Goal: Task Accomplishment & Management: Complete application form

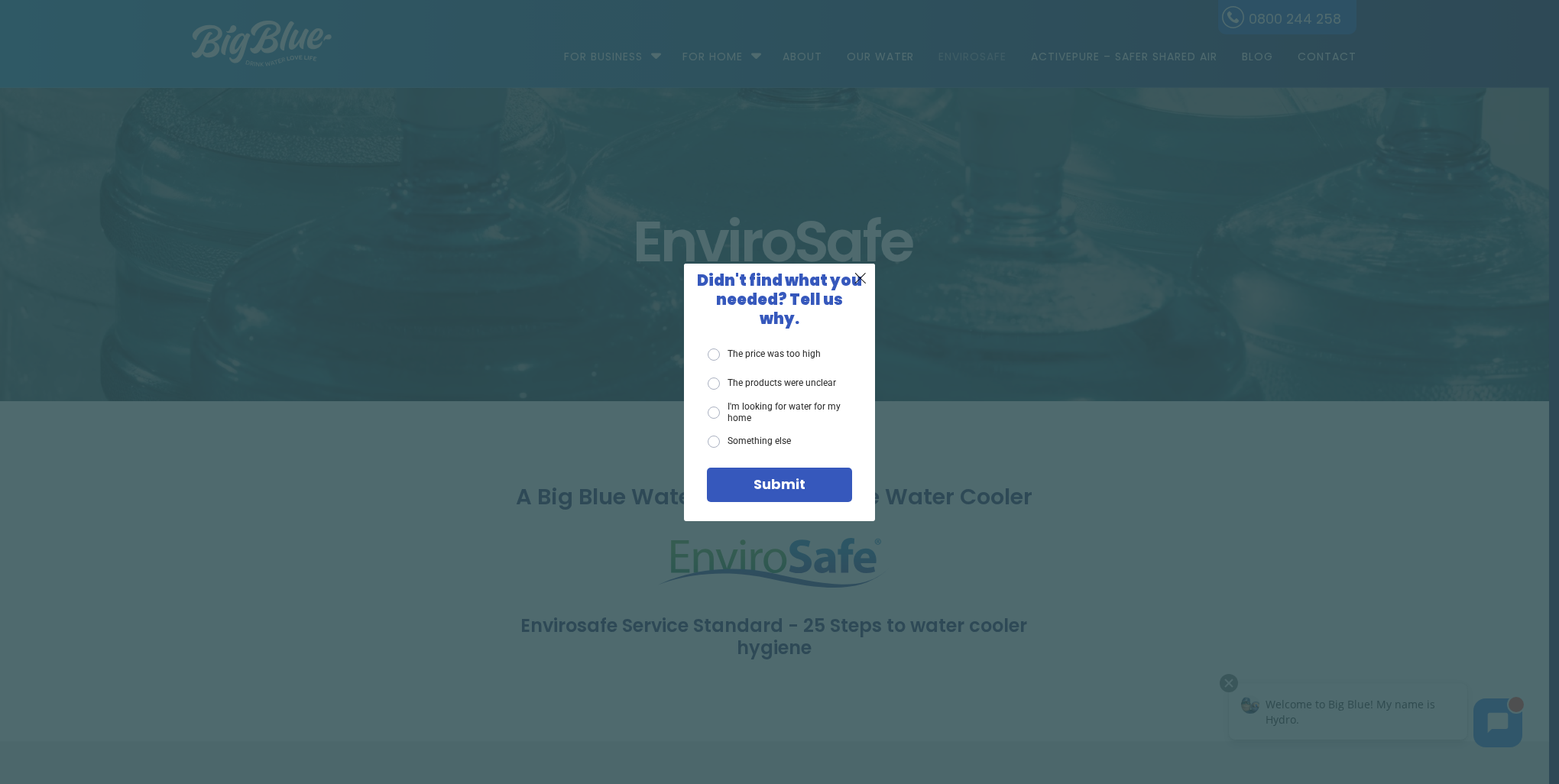
click at [858, 285] on span "X" at bounding box center [860, 278] width 14 height 19
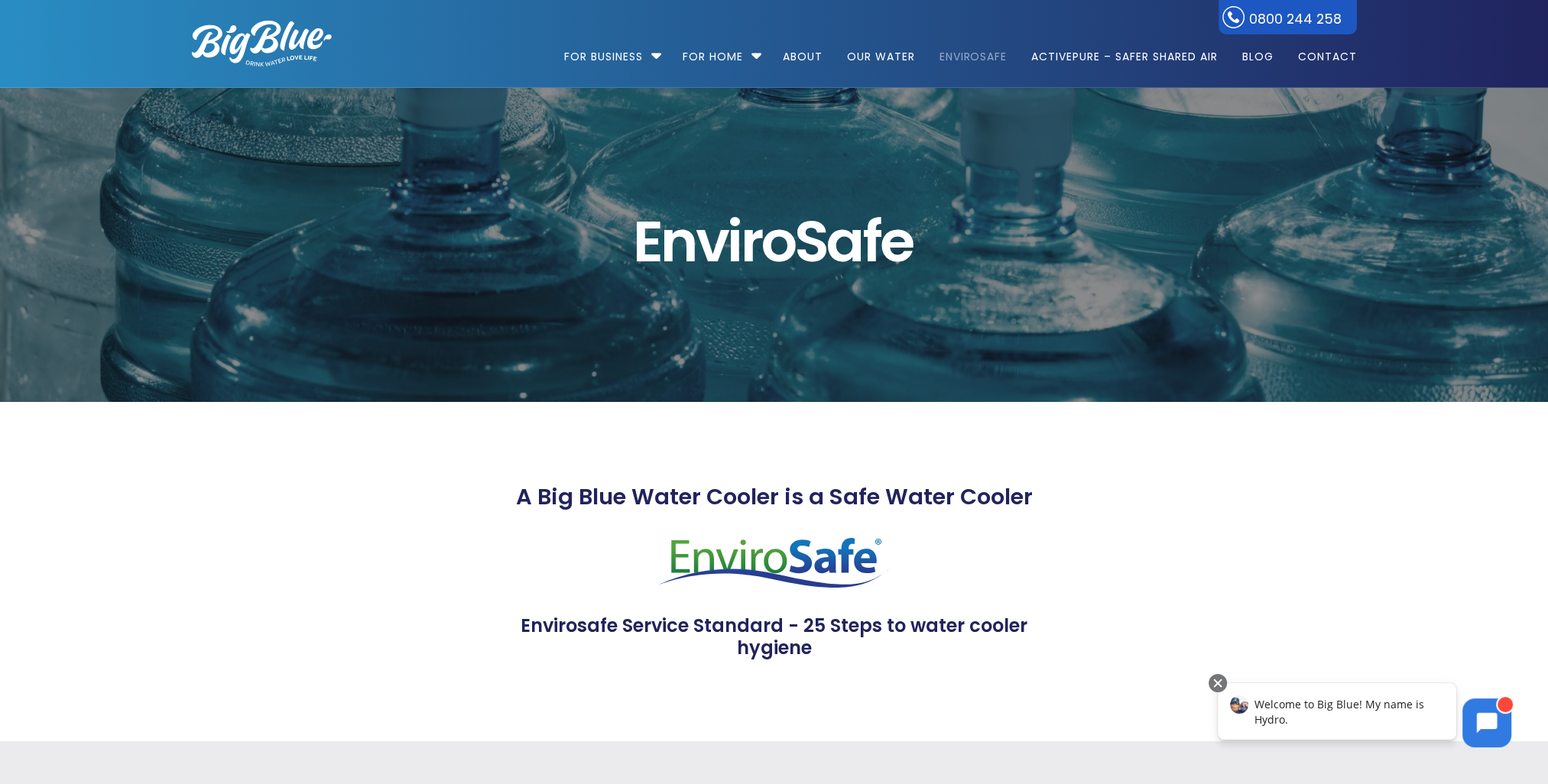
click at [969, 53] on link "EnviroSafe" at bounding box center [973, 49] width 90 height 98
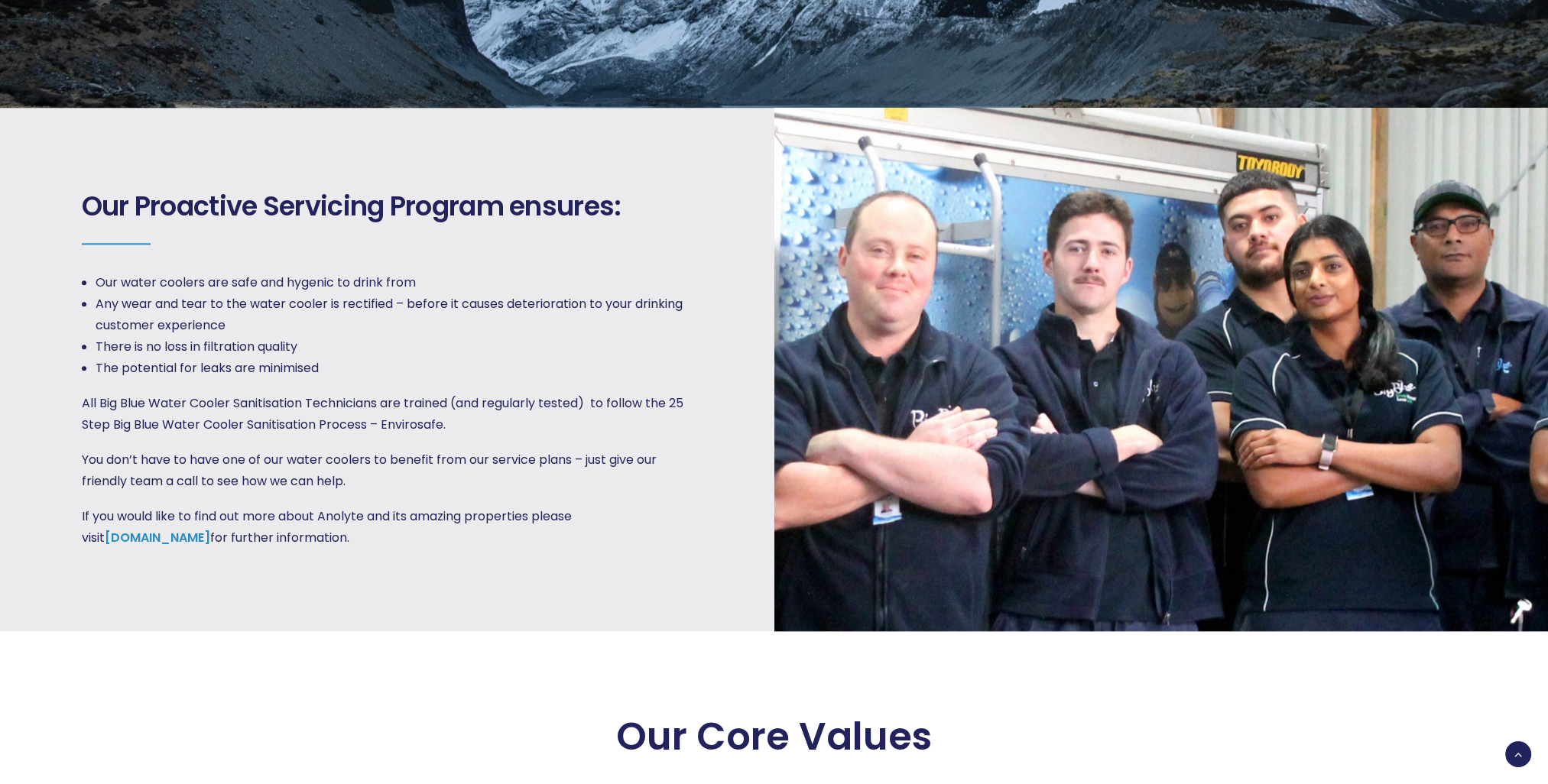
scroll to position [2040, 0]
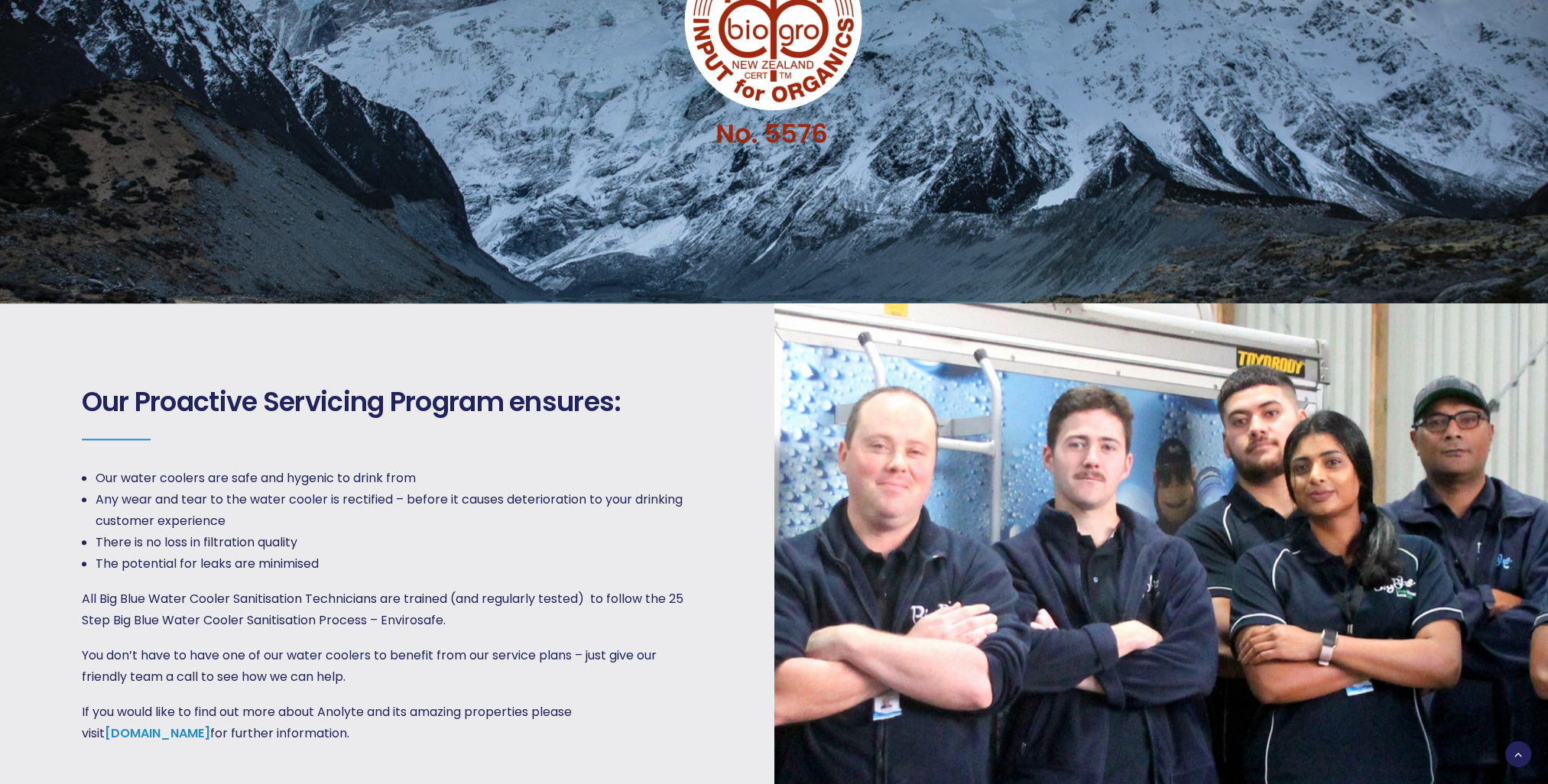
drag, startPoint x: 1543, startPoint y: 409, endPoint x: 1500, endPoint y: 300, distance: 117.2
click at [1506, 303] on div at bounding box center [1161, 565] width 775 height 524
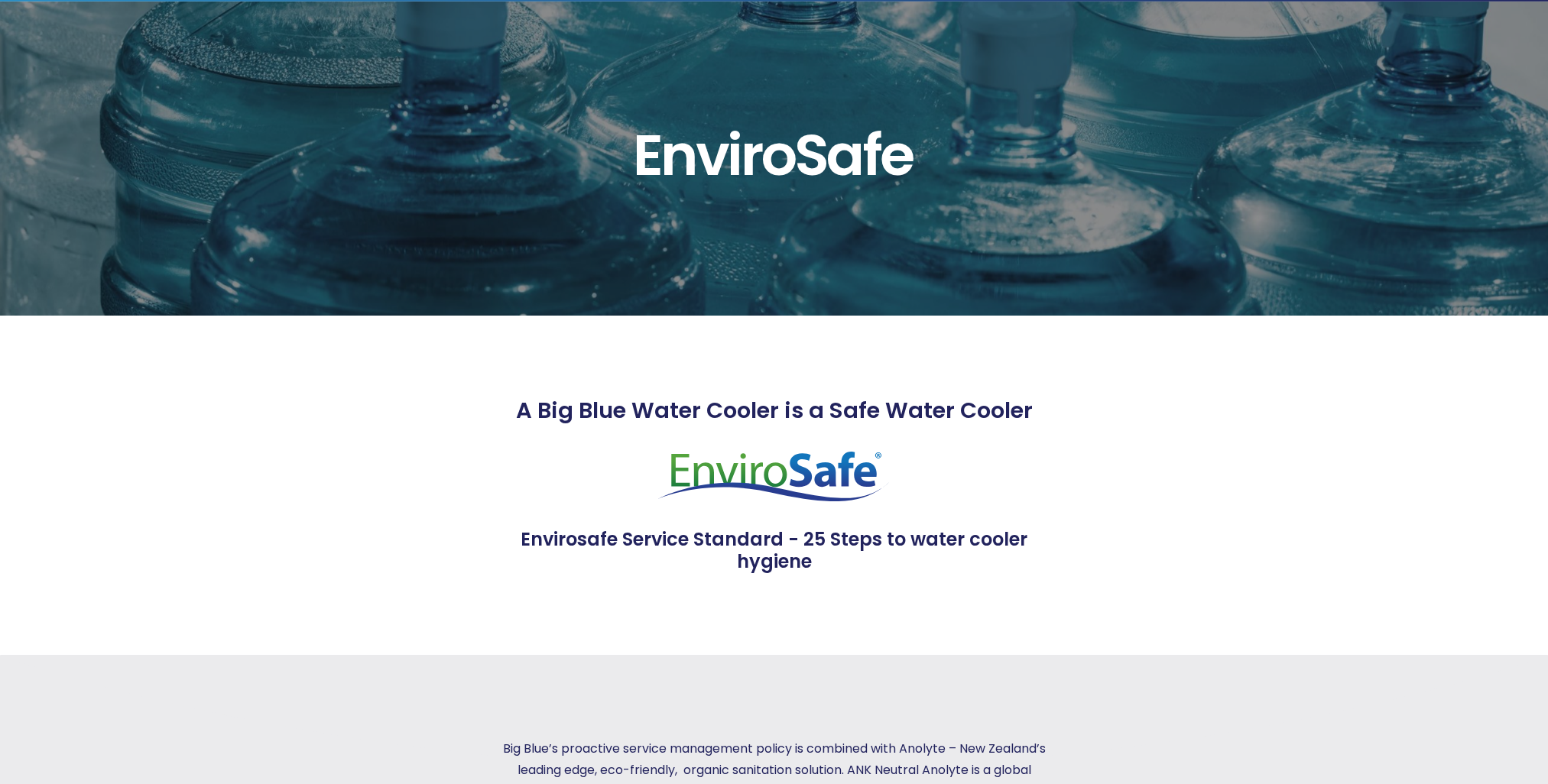
scroll to position [0, 0]
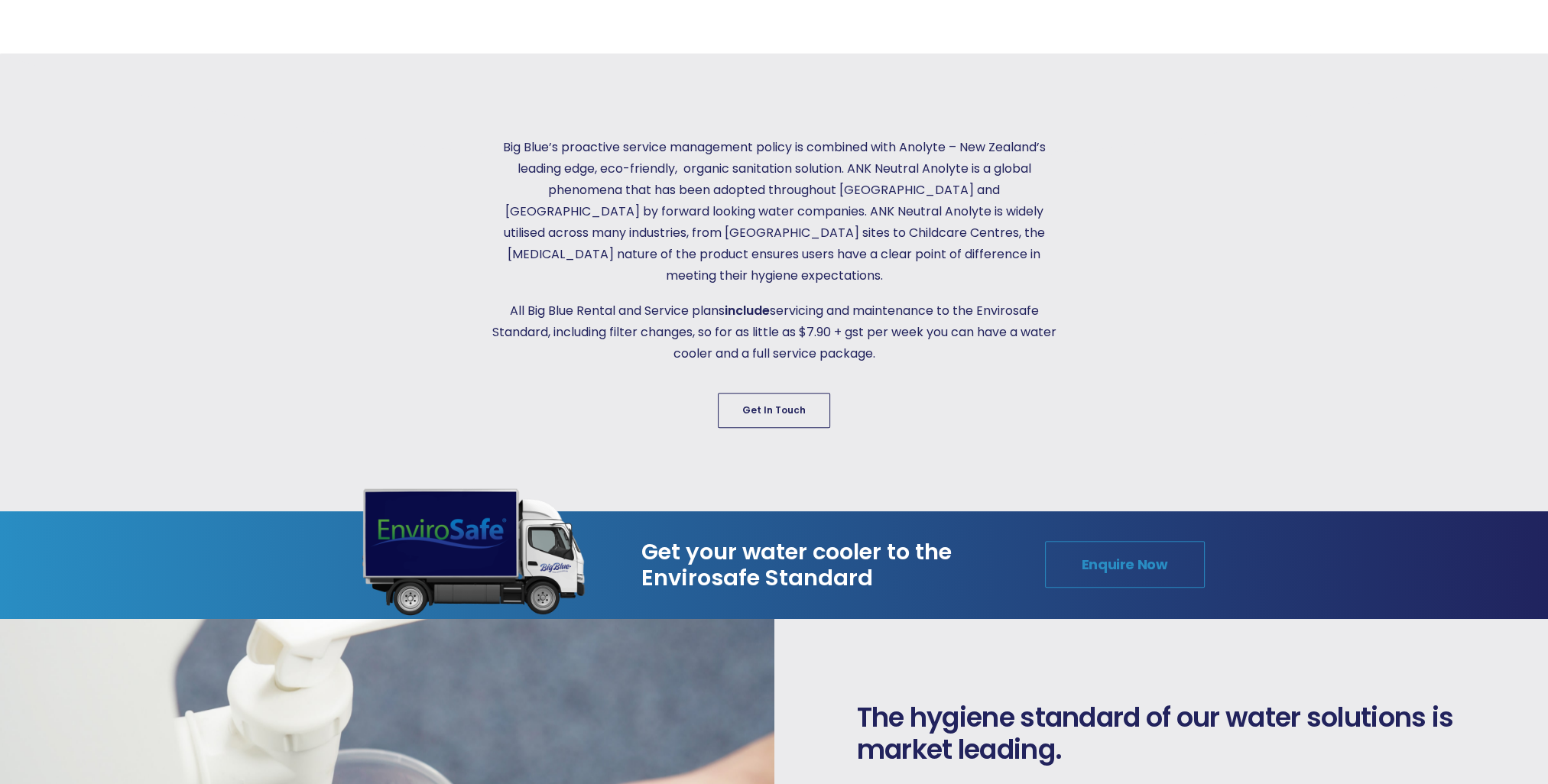
click at [1122, 544] on link "Enquire Now" at bounding box center [1125, 564] width 160 height 47
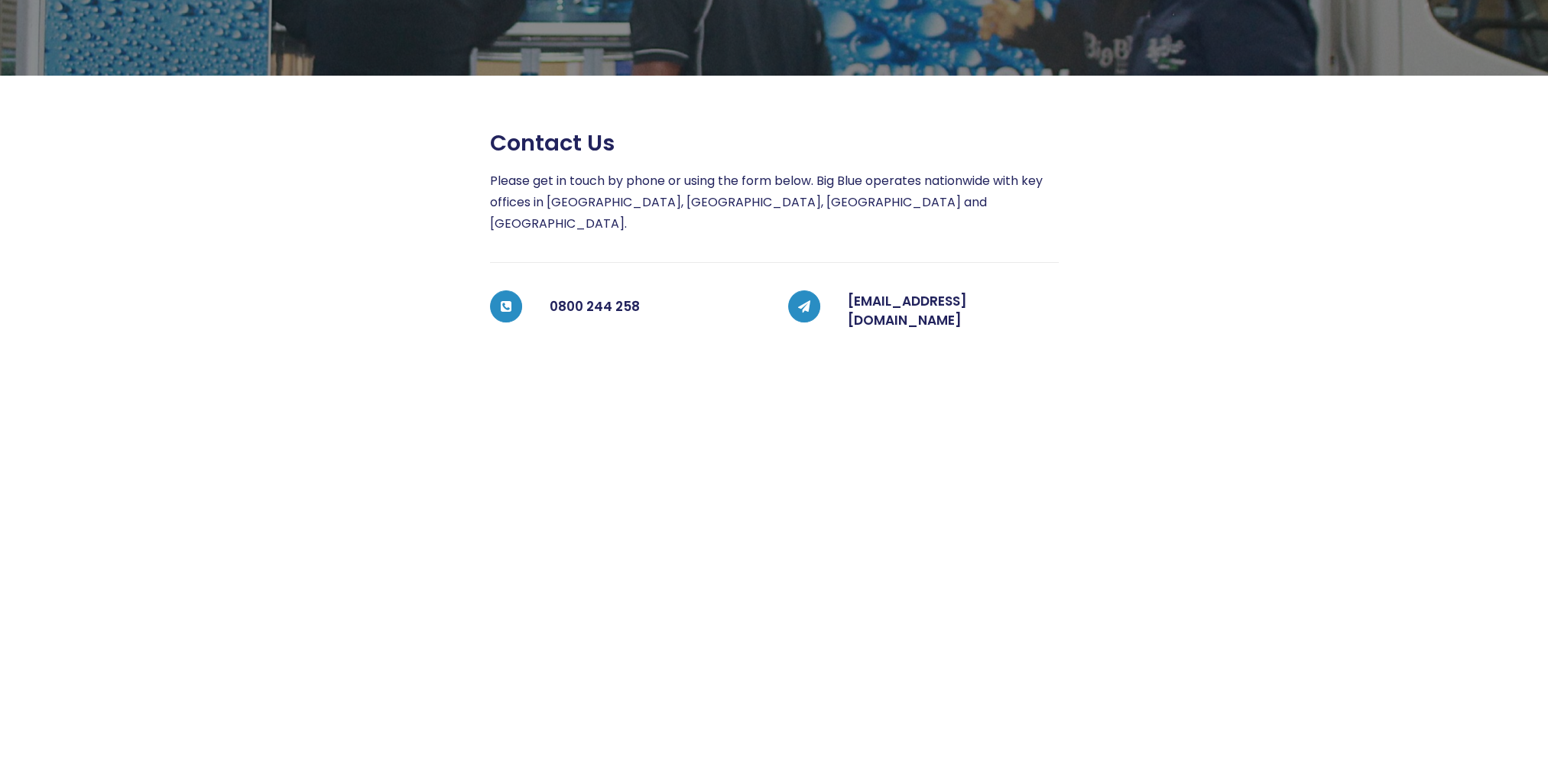
scroll to position [244, 0]
